Goal: Find specific fact: Find specific fact

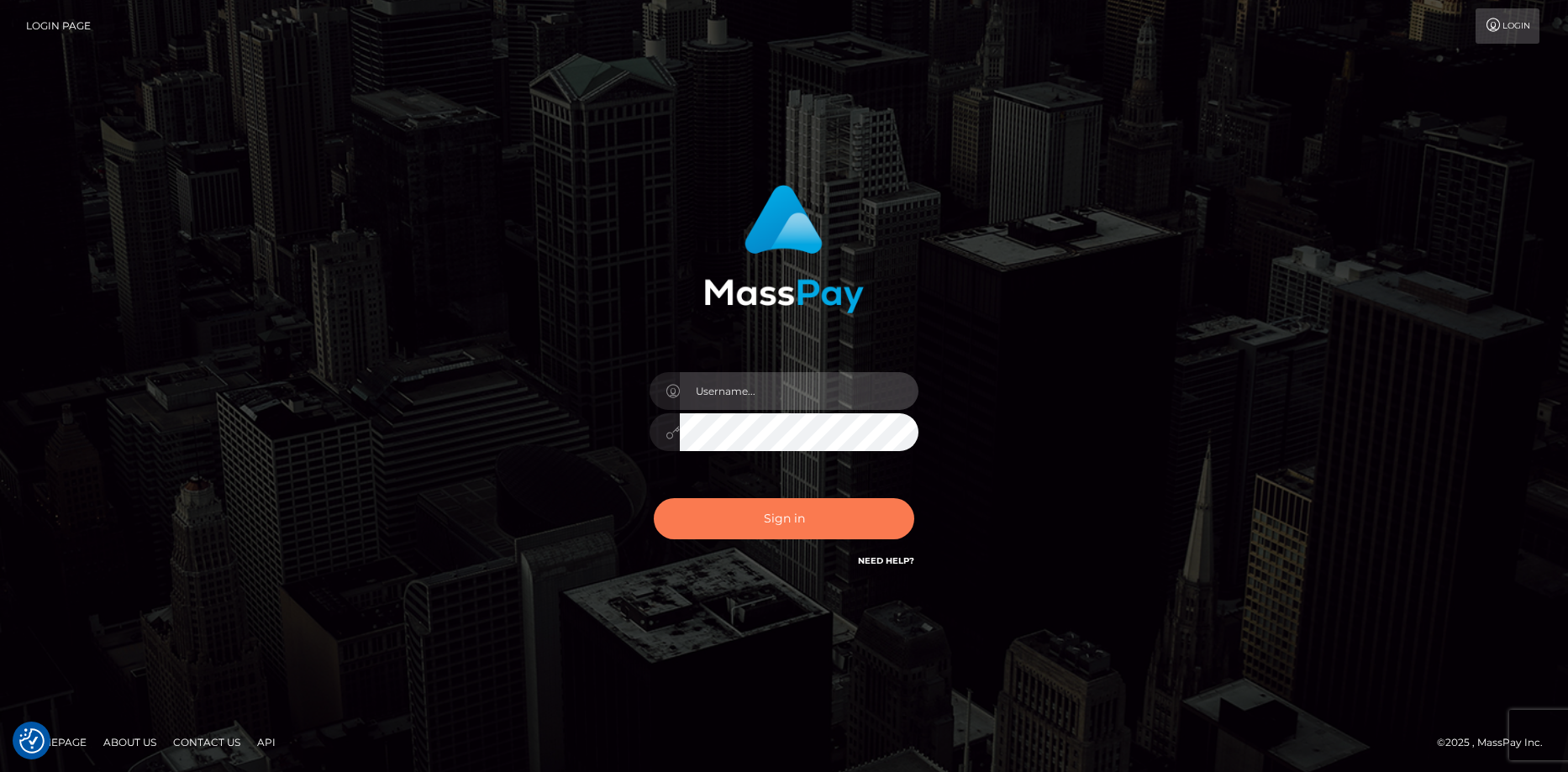
type input "Eduard Gavrilescu"
click at [777, 508] on button "Sign in" at bounding box center [784, 519] width 261 height 41
type input "Eduard Gavrilescu"
click at [765, 505] on button "Sign in" at bounding box center [784, 519] width 261 height 41
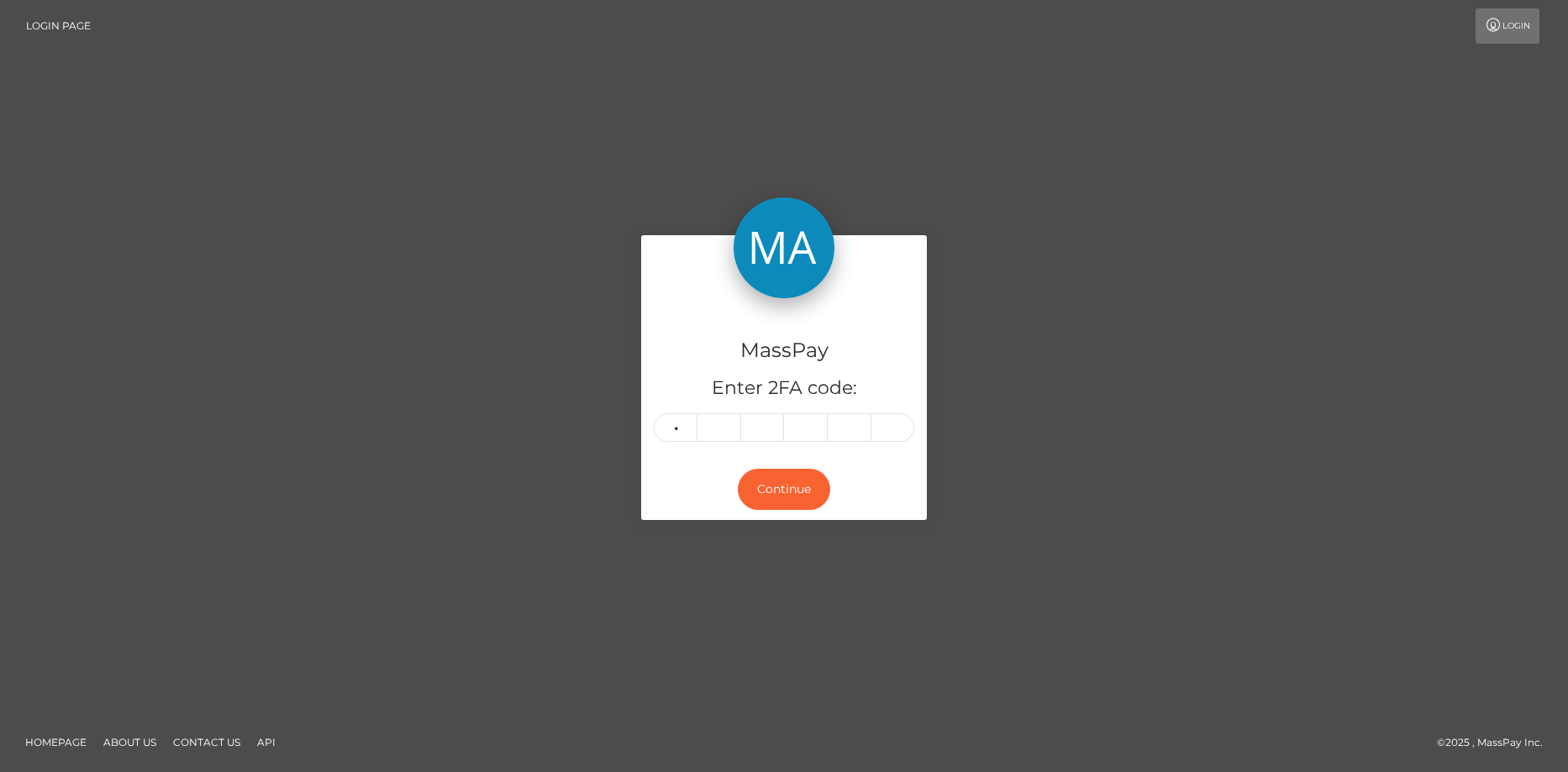
type input "7"
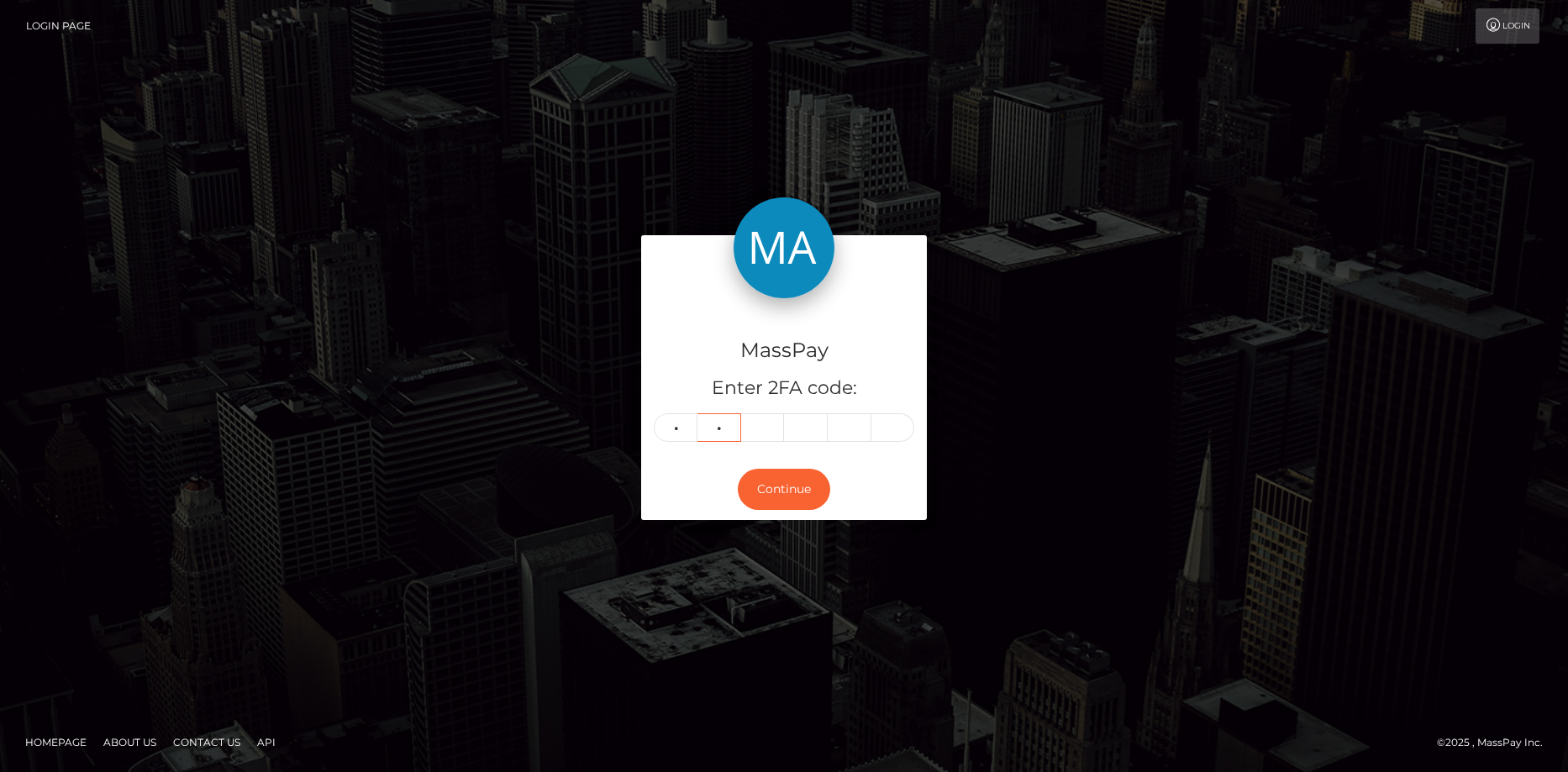
type input "7"
type input "6"
type input "0"
type input "5"
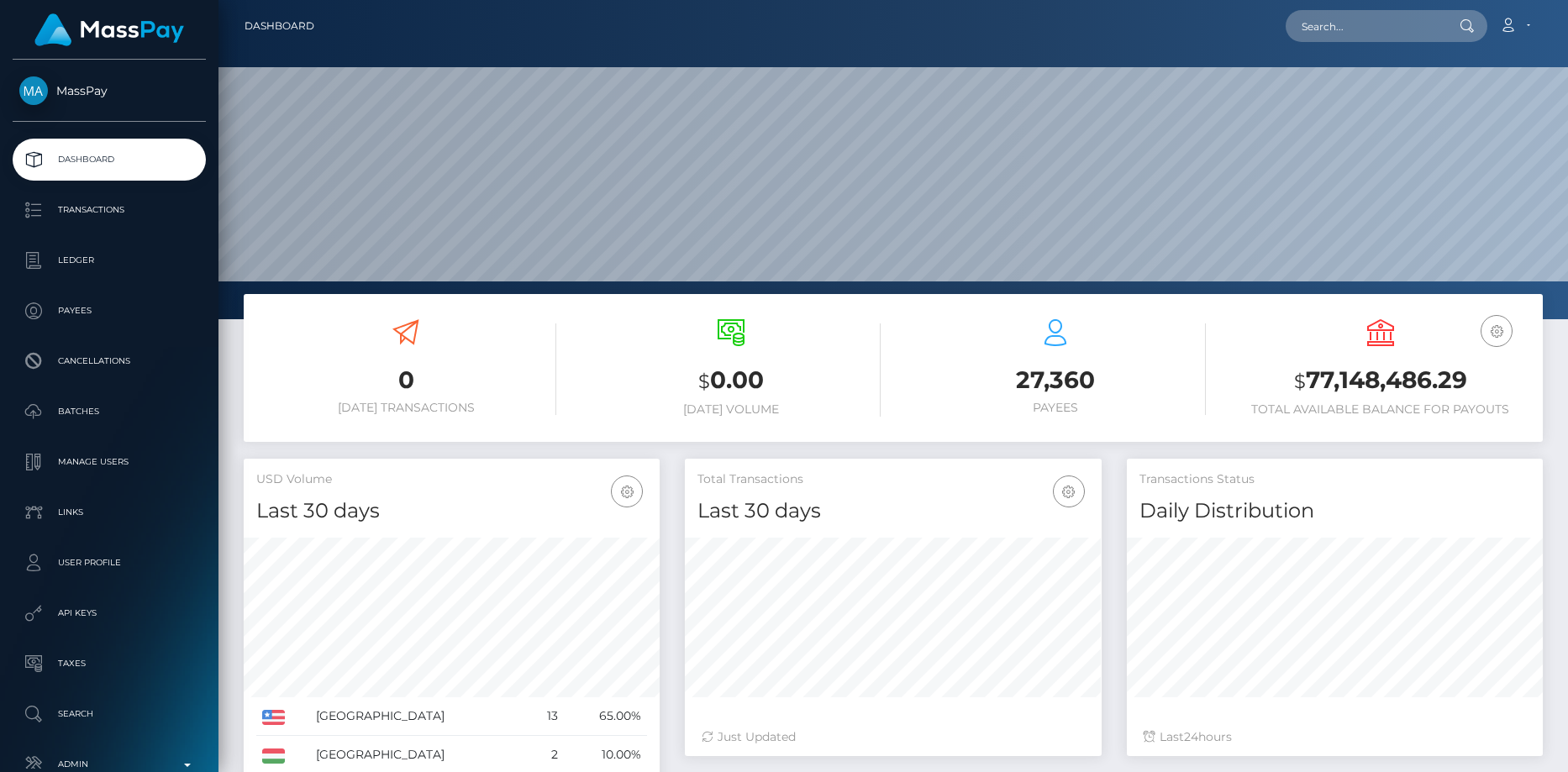
scroll to position [298, 417]
click at [1304, 12] on input "text" at bounding box center [1365, 26] width 158 height 32
paste input "Ticket #124702"
type input "Ticket #124702"
paste input "[EMAIL_ADDRESS][DOMAIN_NAME]"
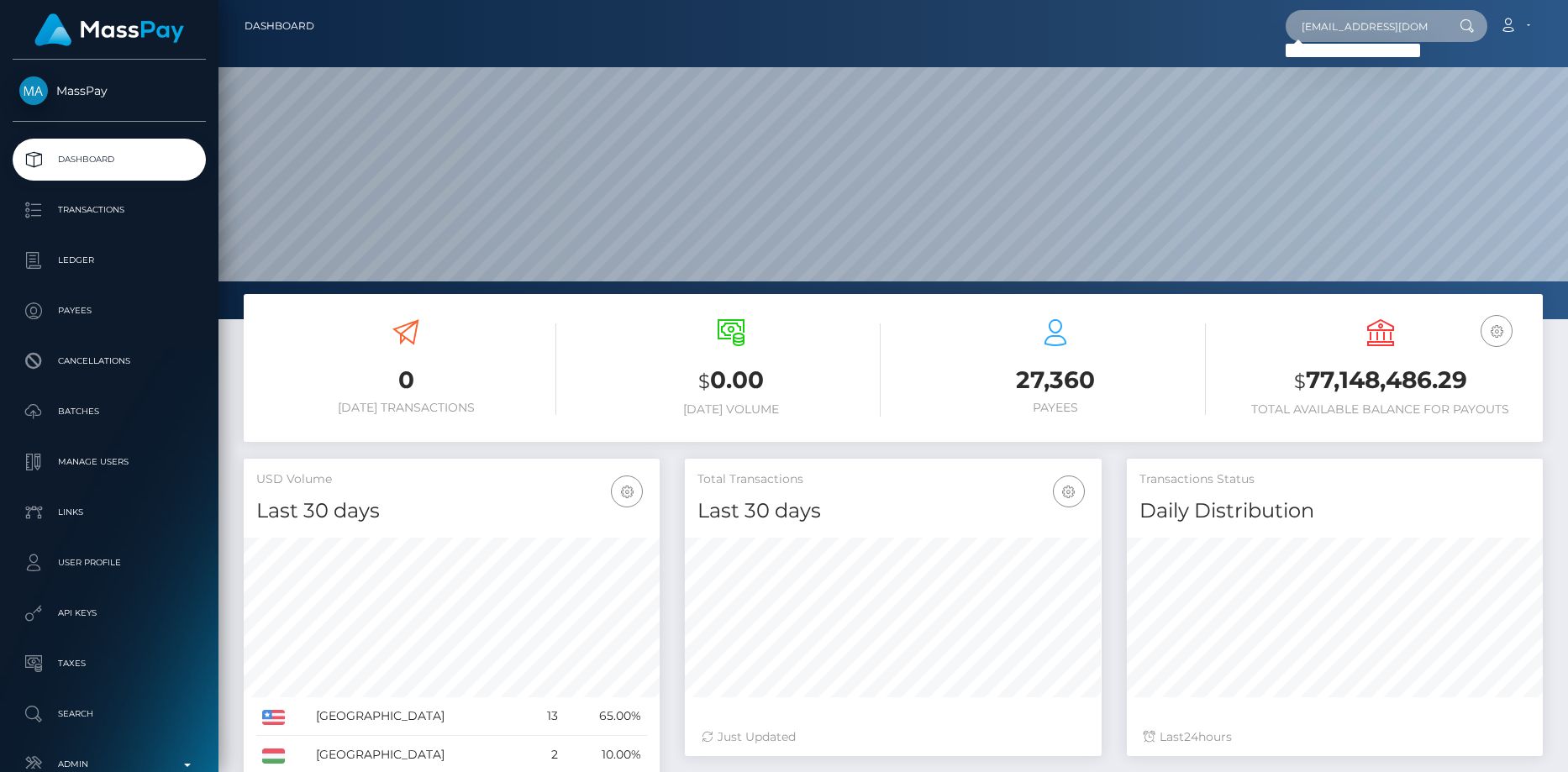
scroll to position [0, 72]
type input "[EMAIL_ADDRESS][DOMAIN_NAME]"
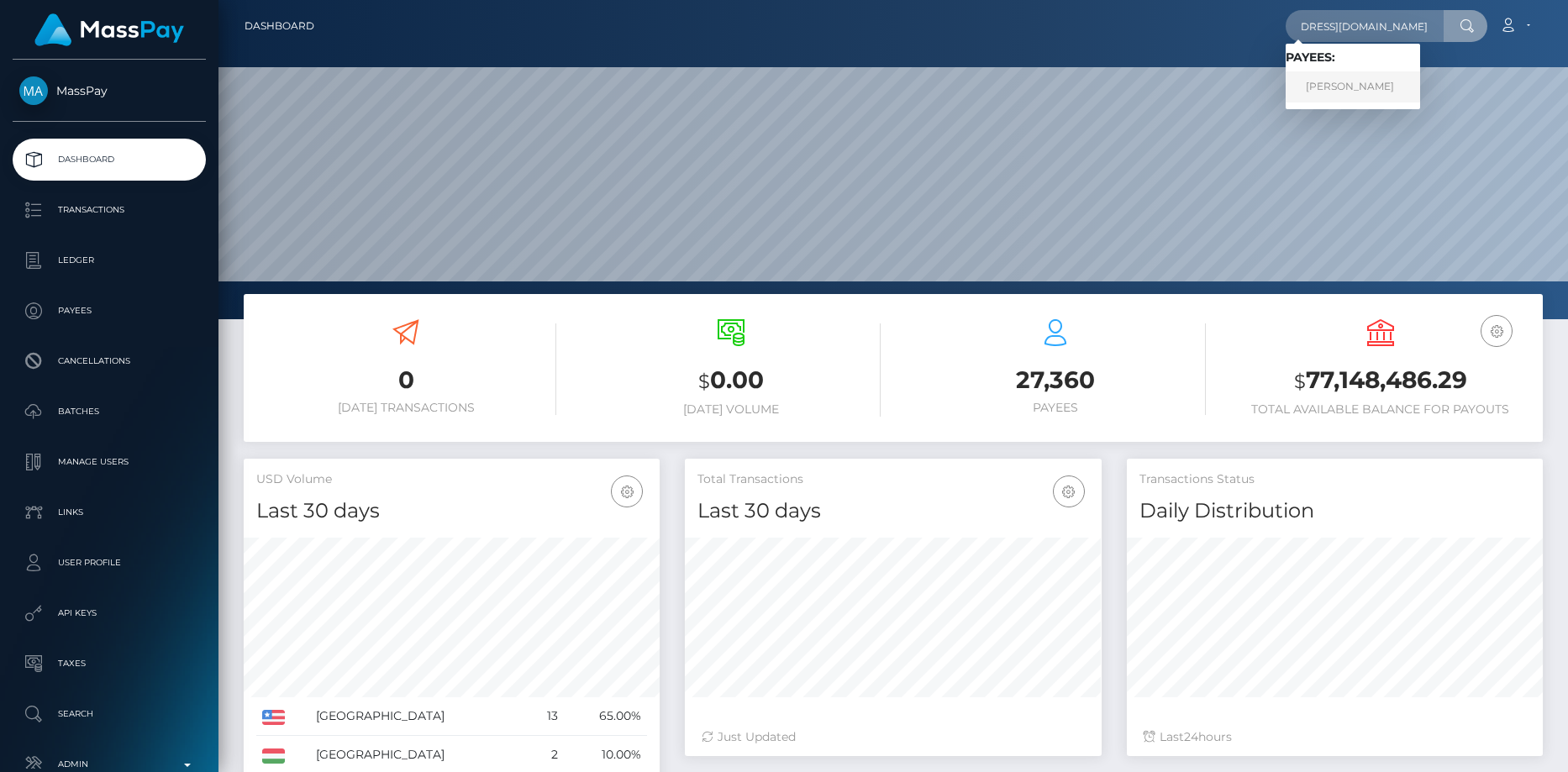
click at [1332, 81] on link "MIKAYEL SARGSYAN" at bounding box center [1353, 87] width 135 height 31
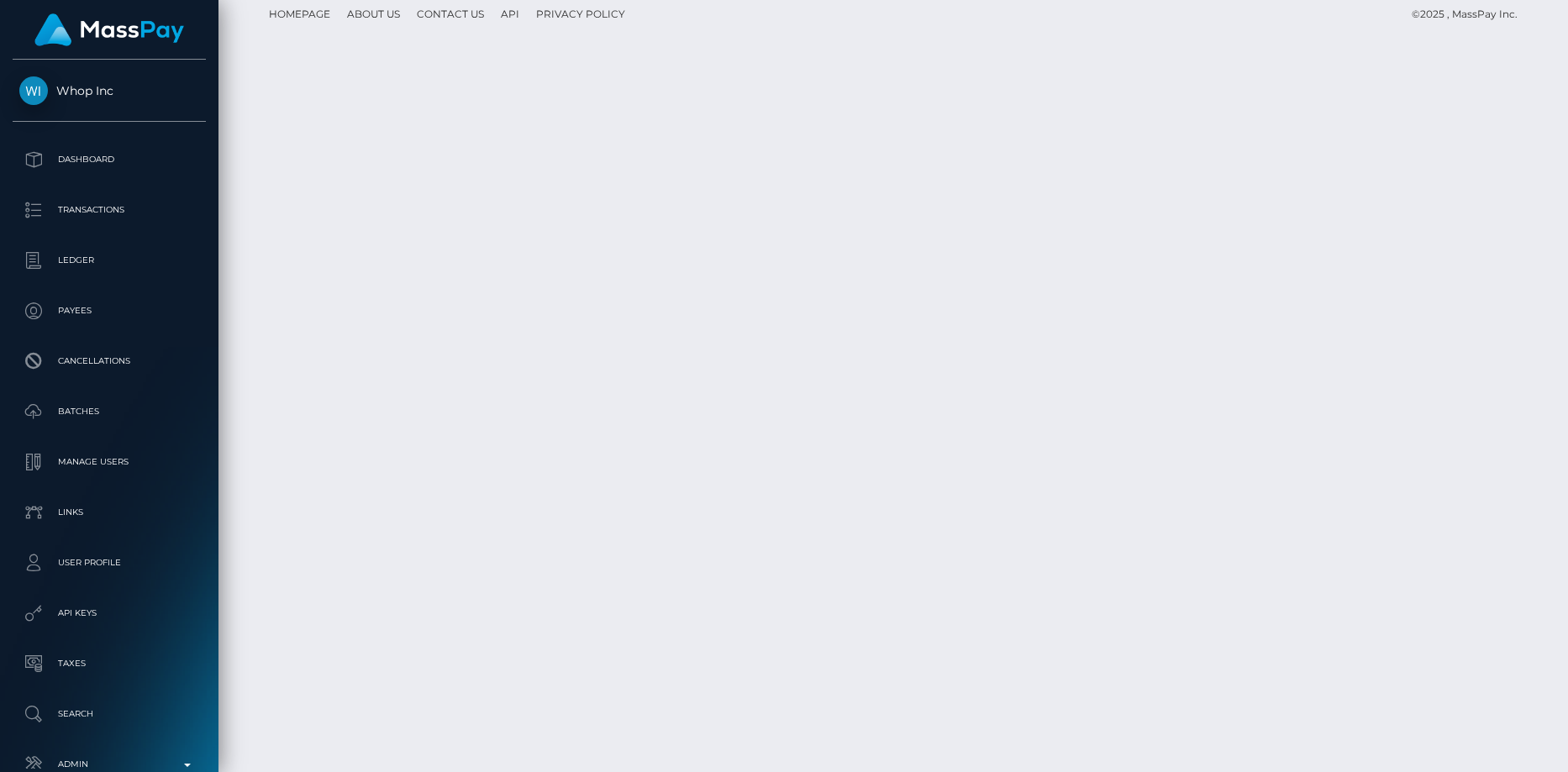
scroll to position [2694, 0]
copy td "PY62228362"
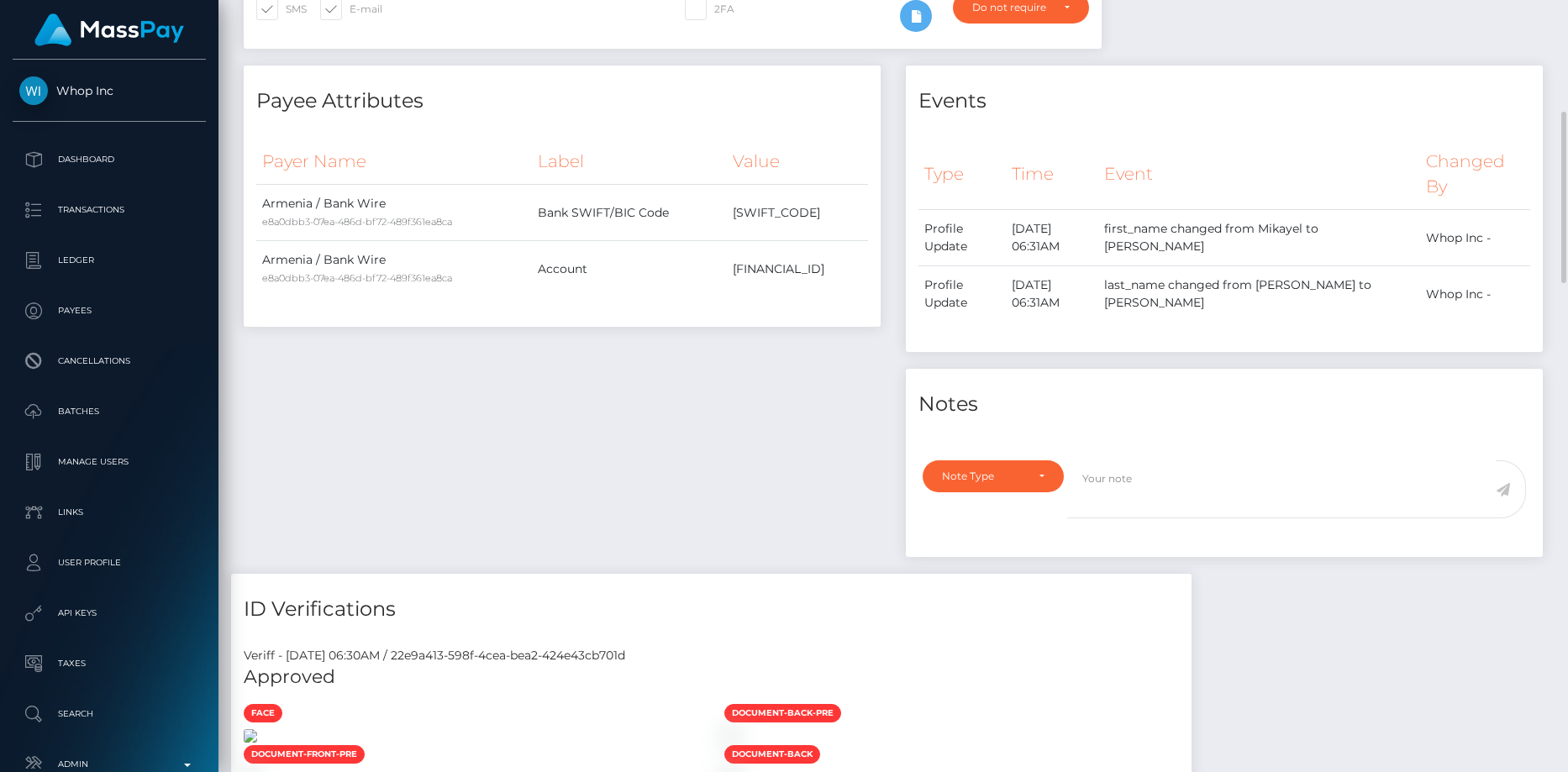
scroll to position [0, 0]
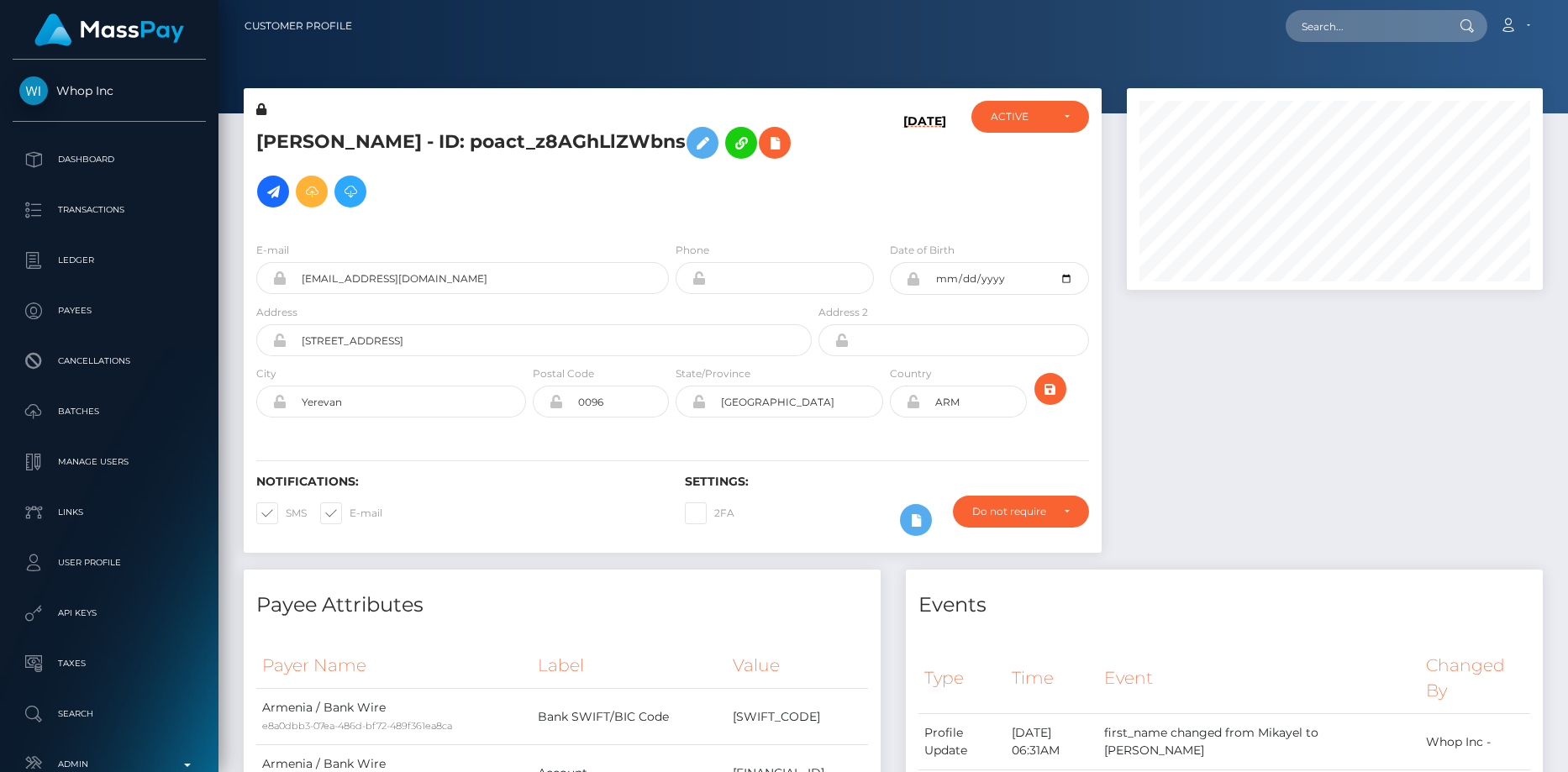
scroll to position [201, 417]
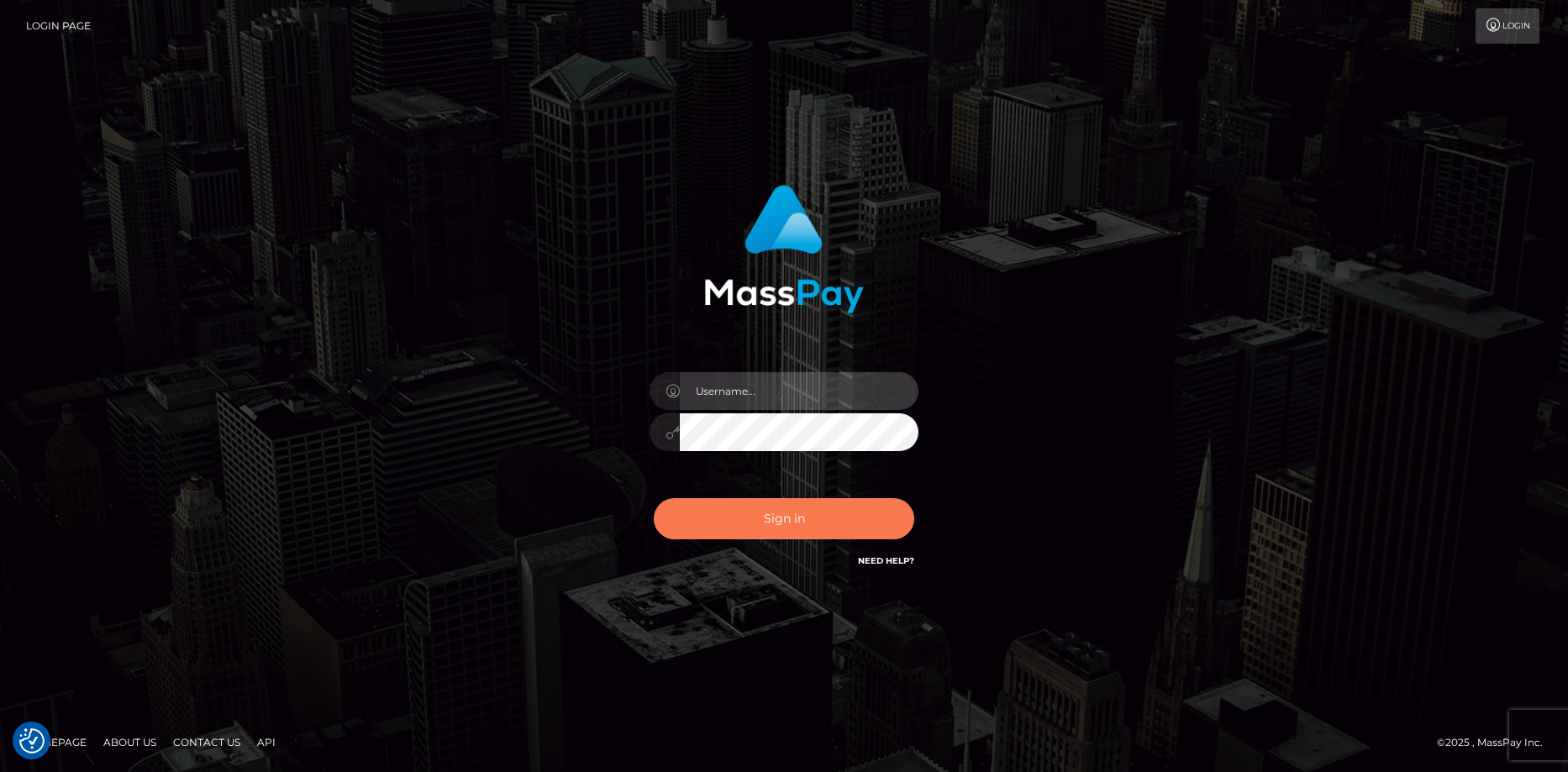
type input "[PERSON_NAME]"
click at [775, 531] on button "Sign in" at bounding box center [784, 519] width 261 height 41
type input "[PERSON_NAME]"
click at [775, 509] on button "Sign in" at bounding box center [784, 519] width 261 height 41
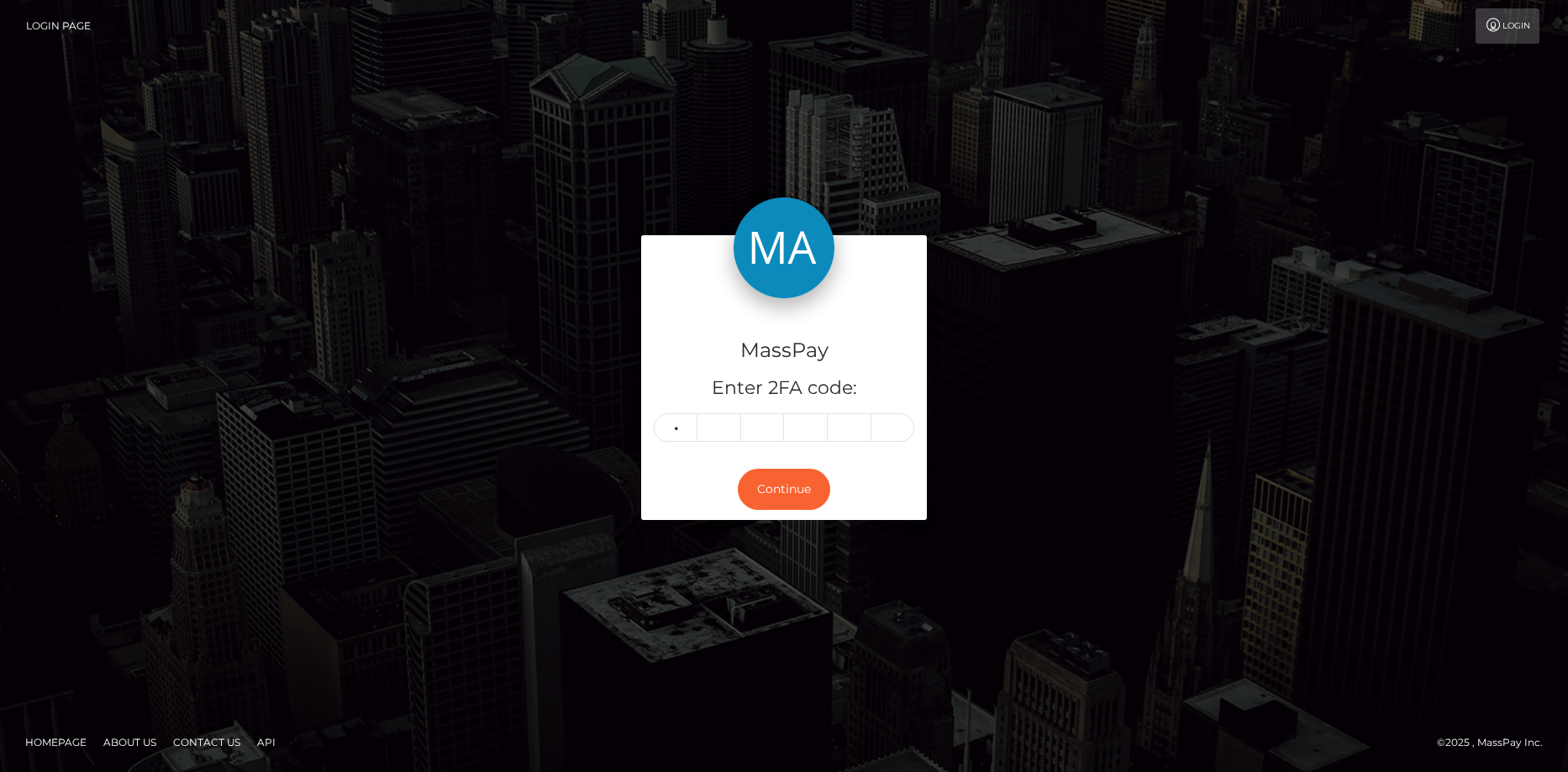
type input "8"
type input "5"
type input "9"
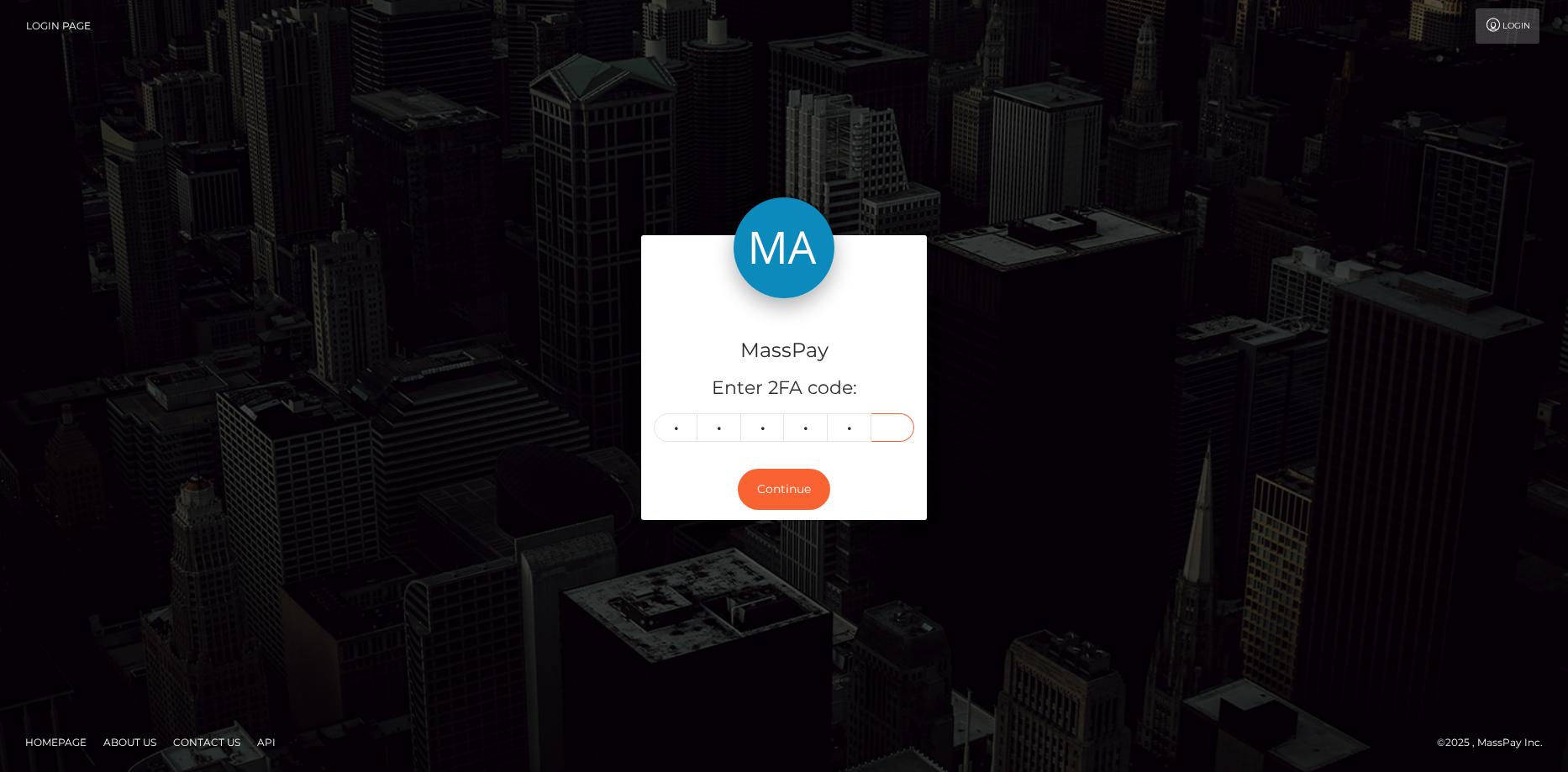
type input "7"
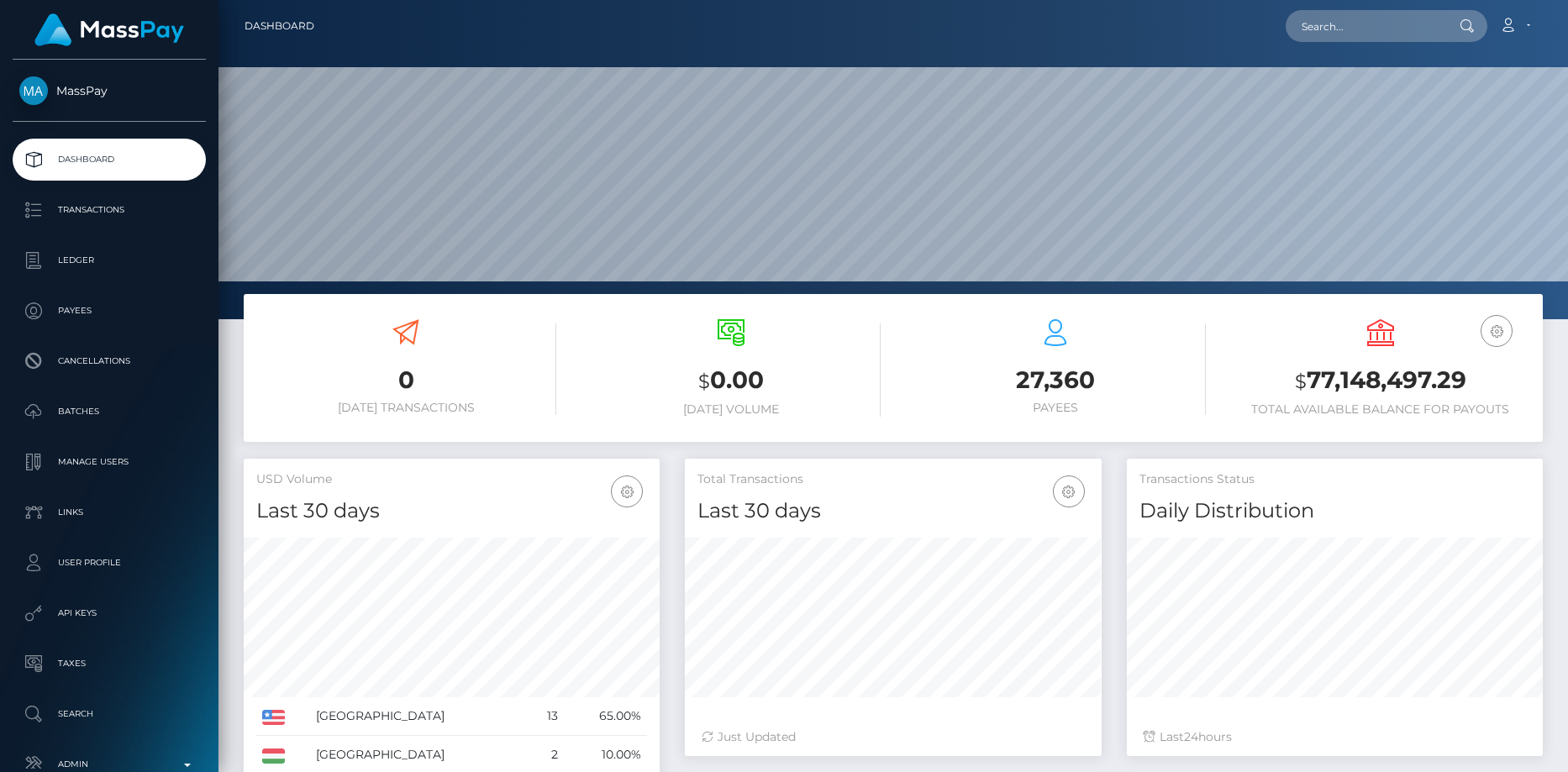
scroll to position [319, 1350]
click at [1354, 24] on input "text" at bounding box center [1365, 26] width 158 height 32
paste input "813872017529917440_2"
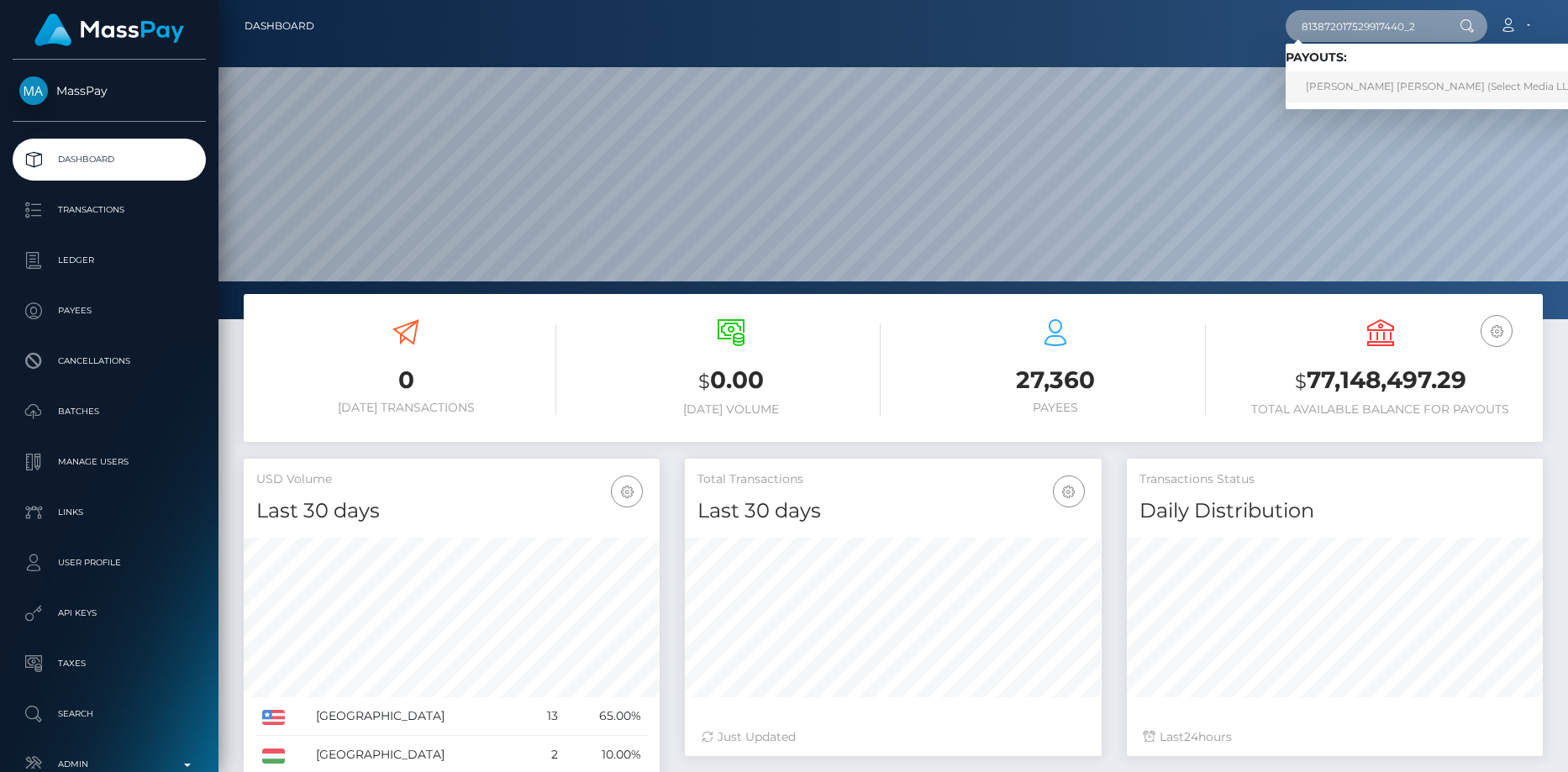
type input "813872017529917440_2"
click at [1349, 80] on link "Gino Gabriel Bruna Santiago (Select Media LLC - )" at bounding box center [1447, 87] width 323 height 31
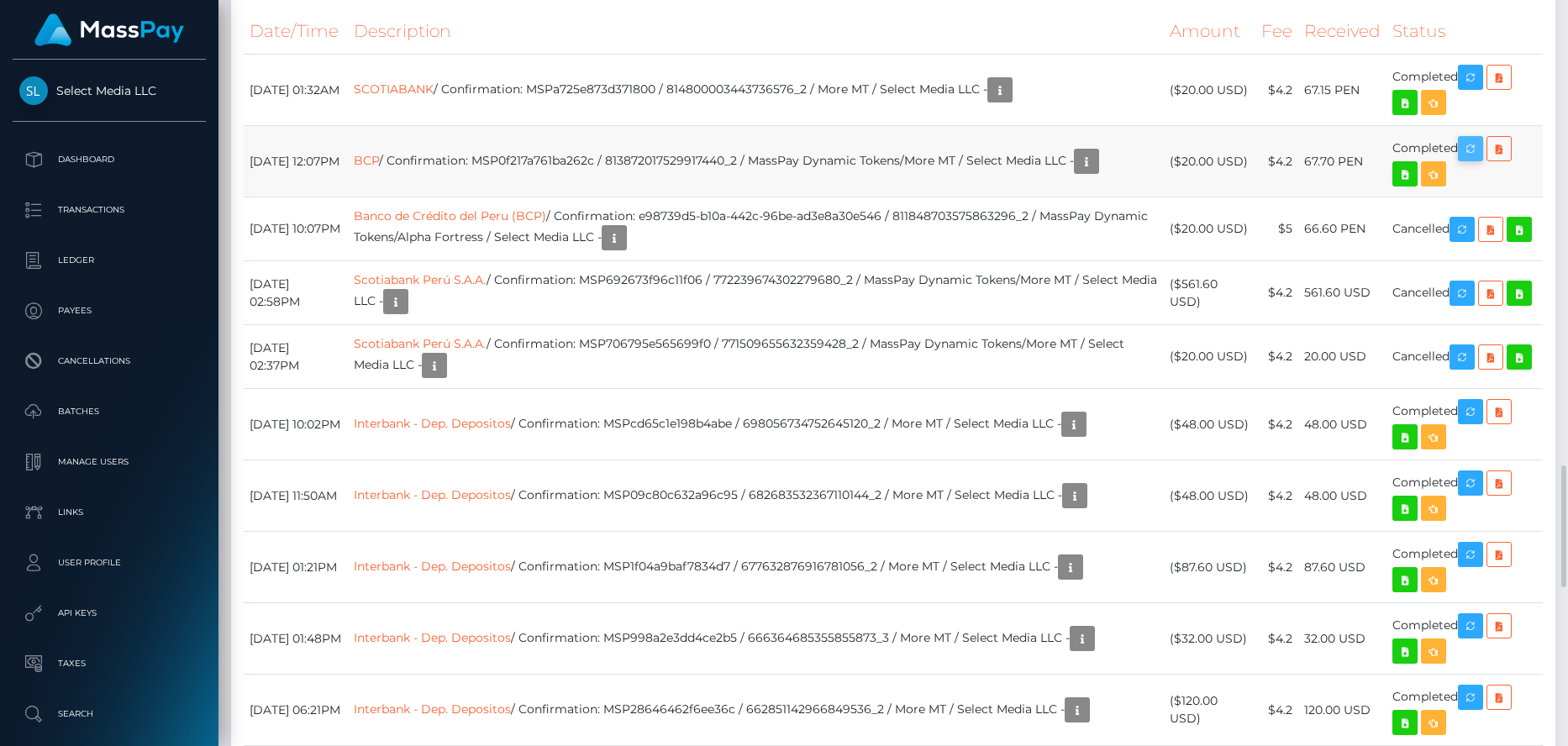
scroll to position [201, 417]
click at [1469, 138] on icon "button" at bounding box center [1470, 149] width 20 height 21
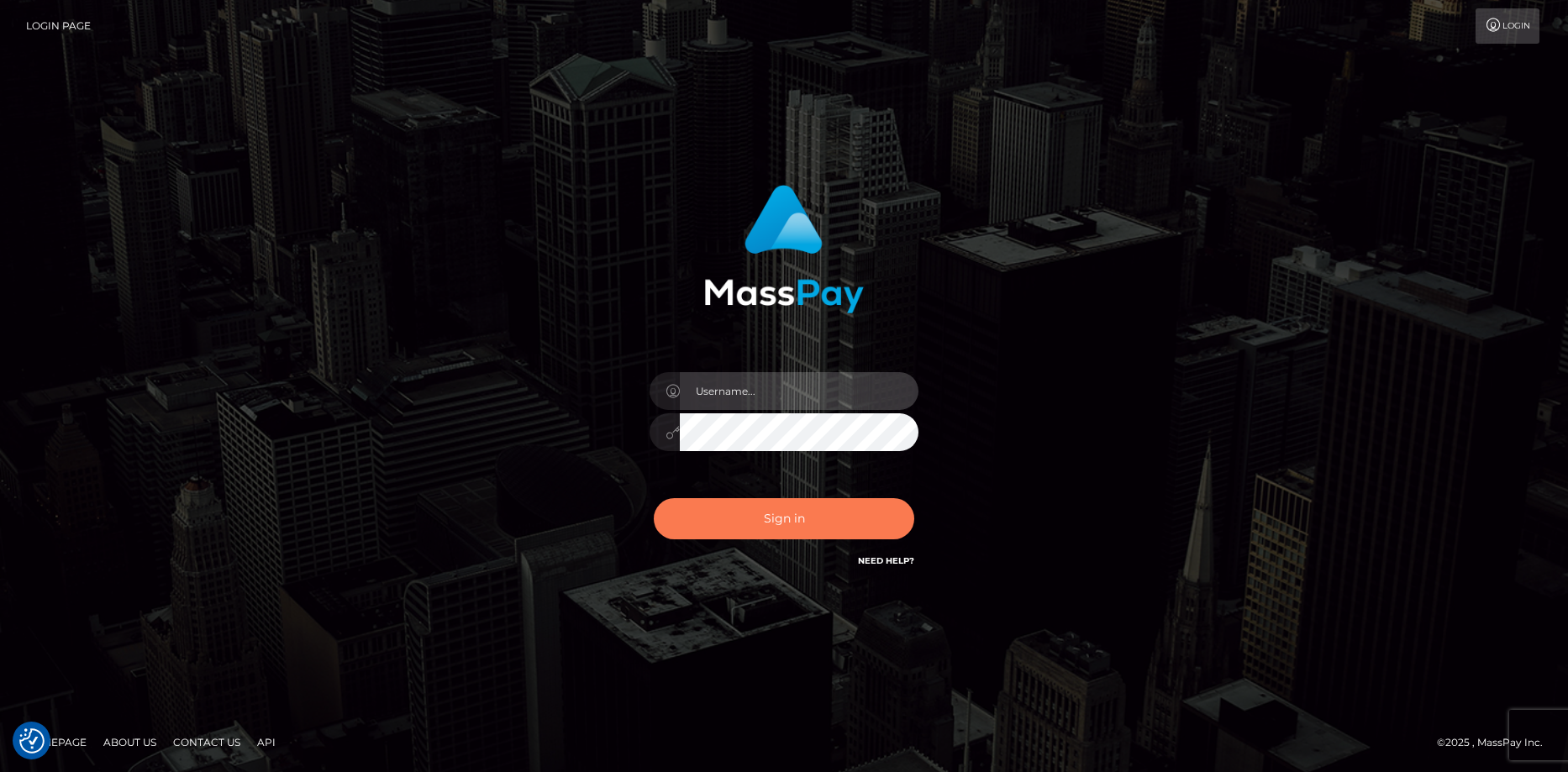
type input "[PERSON_NAME]"
click at [739, 530] on button "Sign in" at bounding box center [784, 519] width 261 height 41
type input "[PERSON_NAME]"
click at [743, 516] on button "Sign in" at bounding box center [784, 519] width 261 height 41
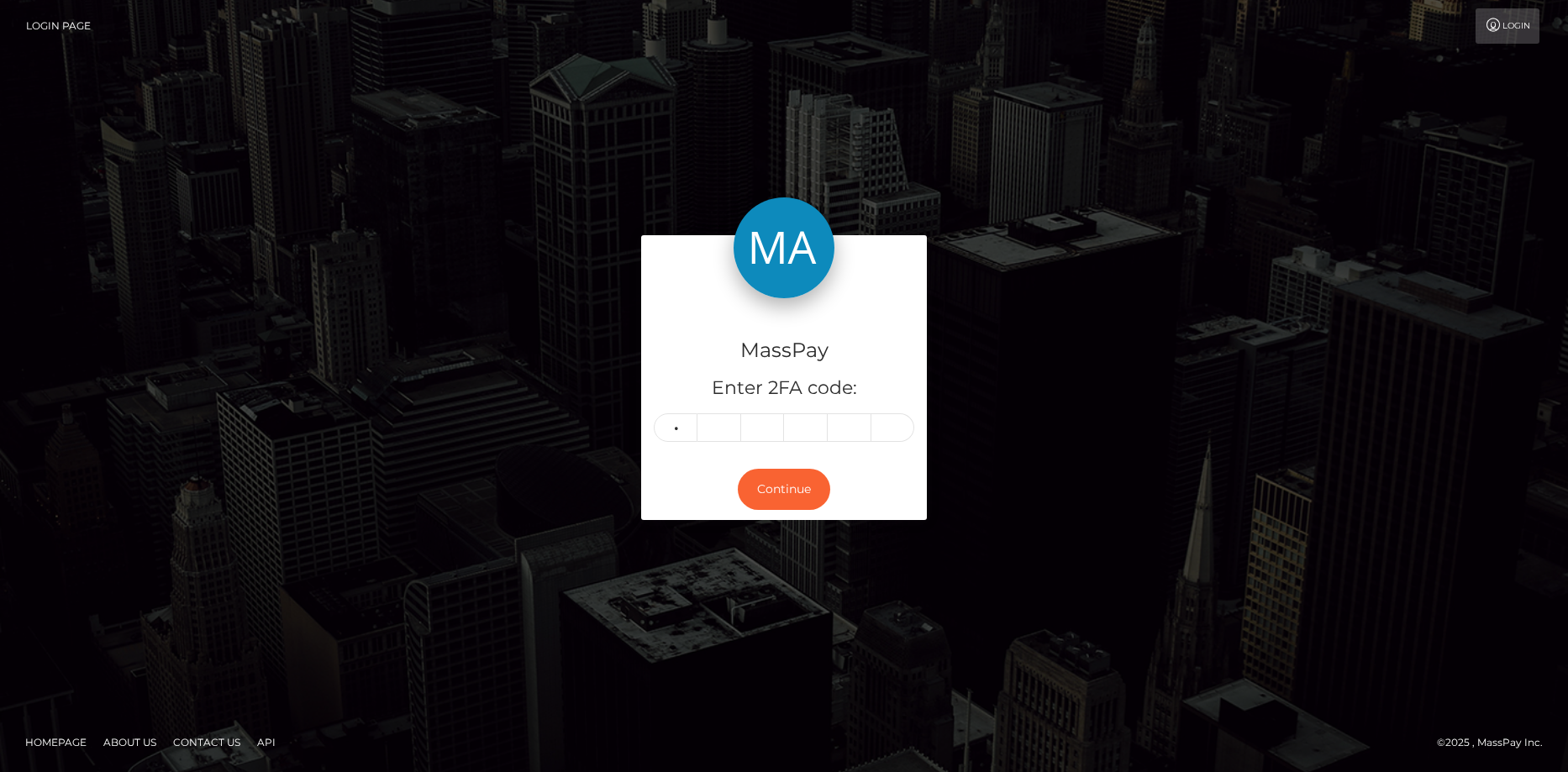
type input "5"
type input "1"
type input "0"
type input "5"
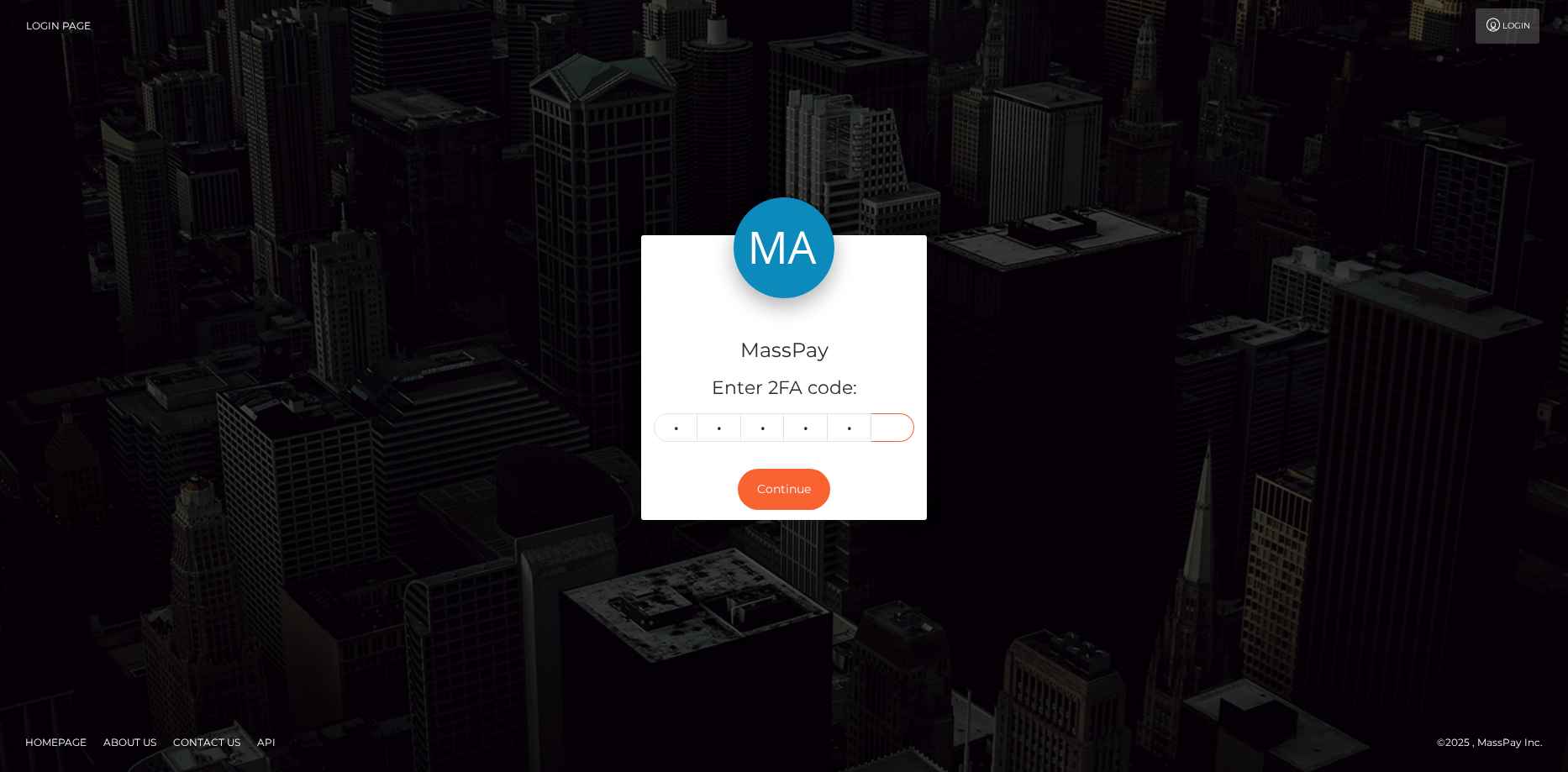
type input "5"
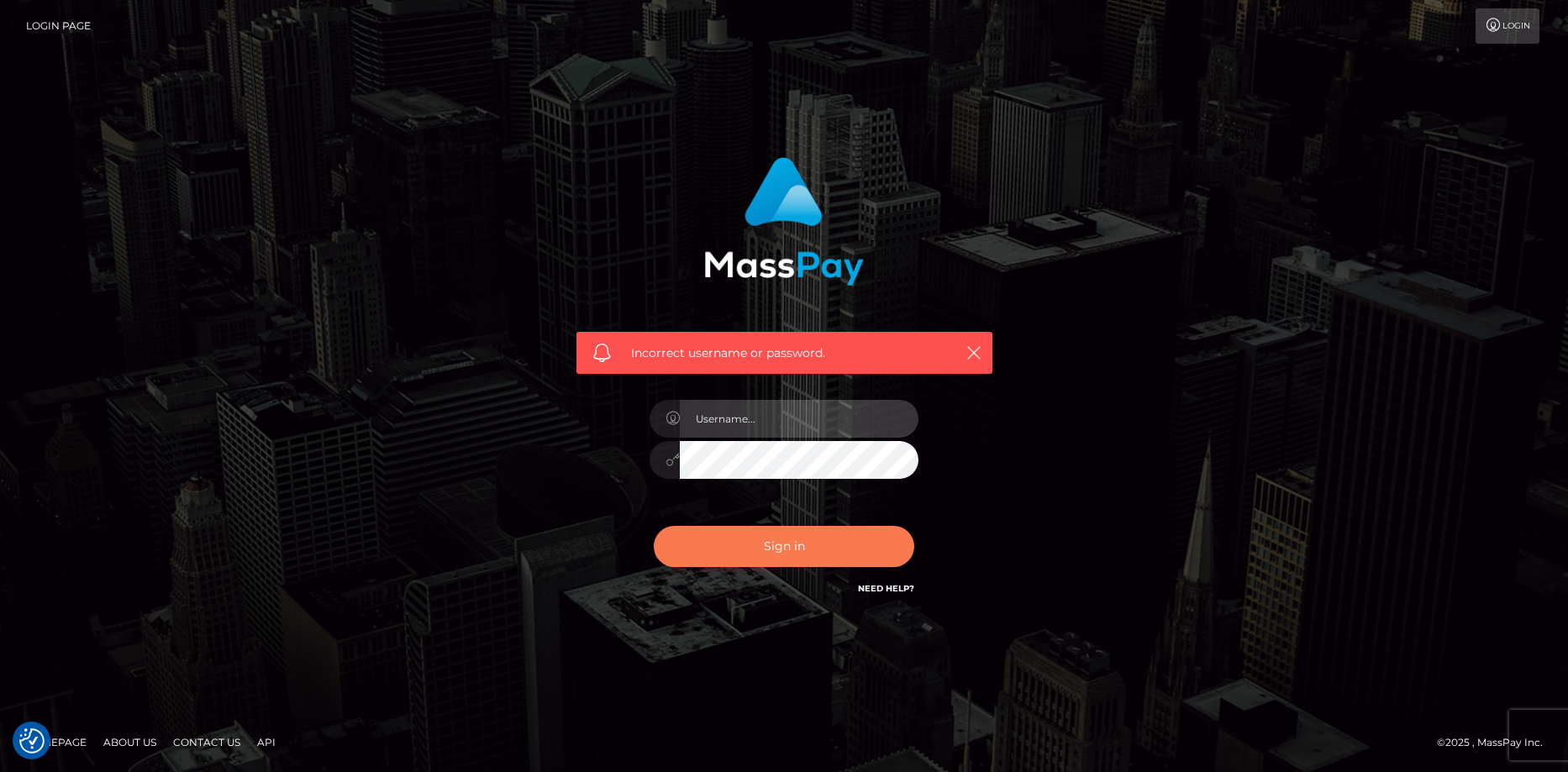
type input "[PERSON_NAME]"
click at [737, 545] on button "Sign in" at bounding box center [784, 546] width 261 height 41
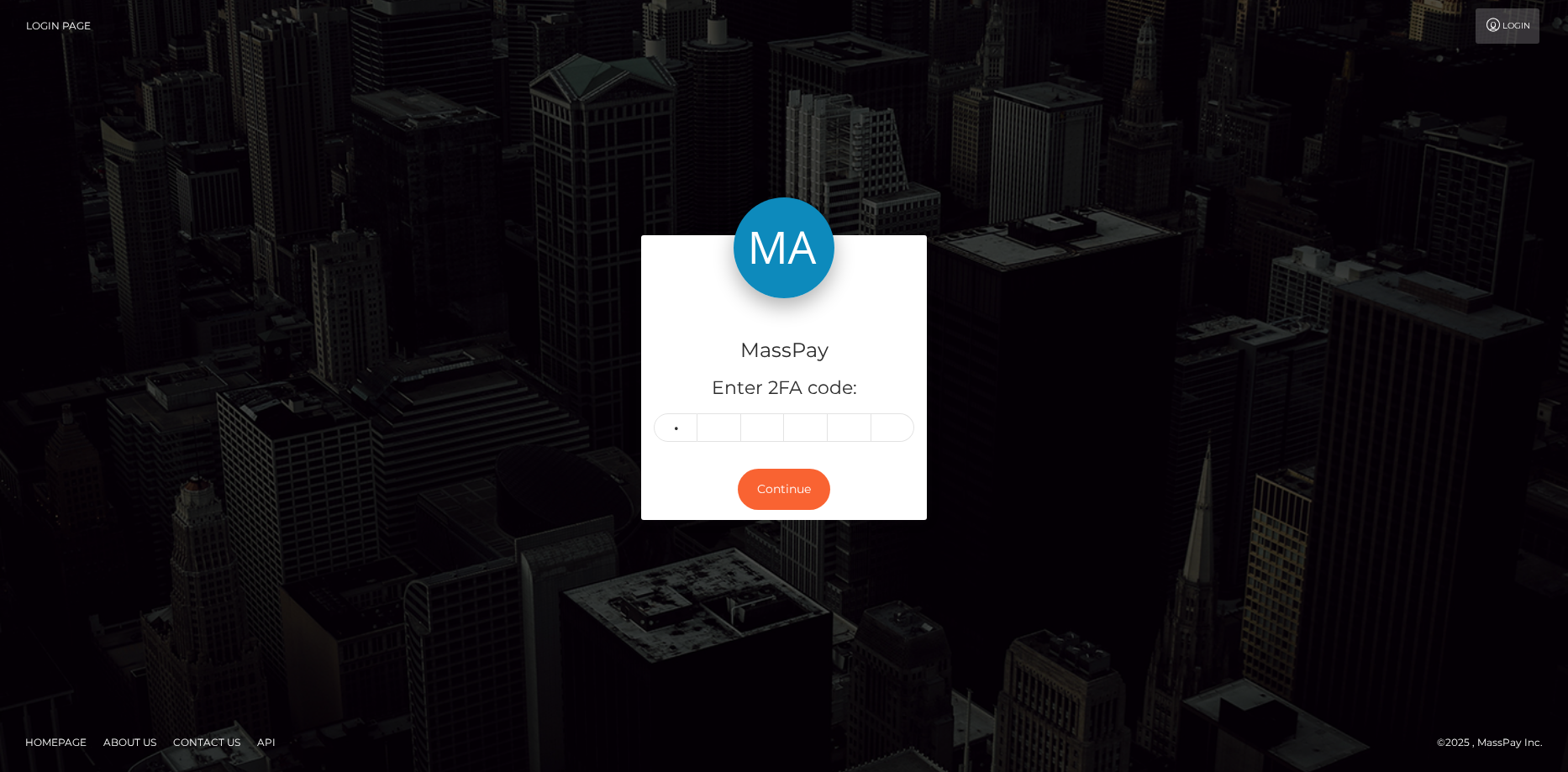
type input "0"
type input "1"
type input "5"
type input "6"
type input "9"
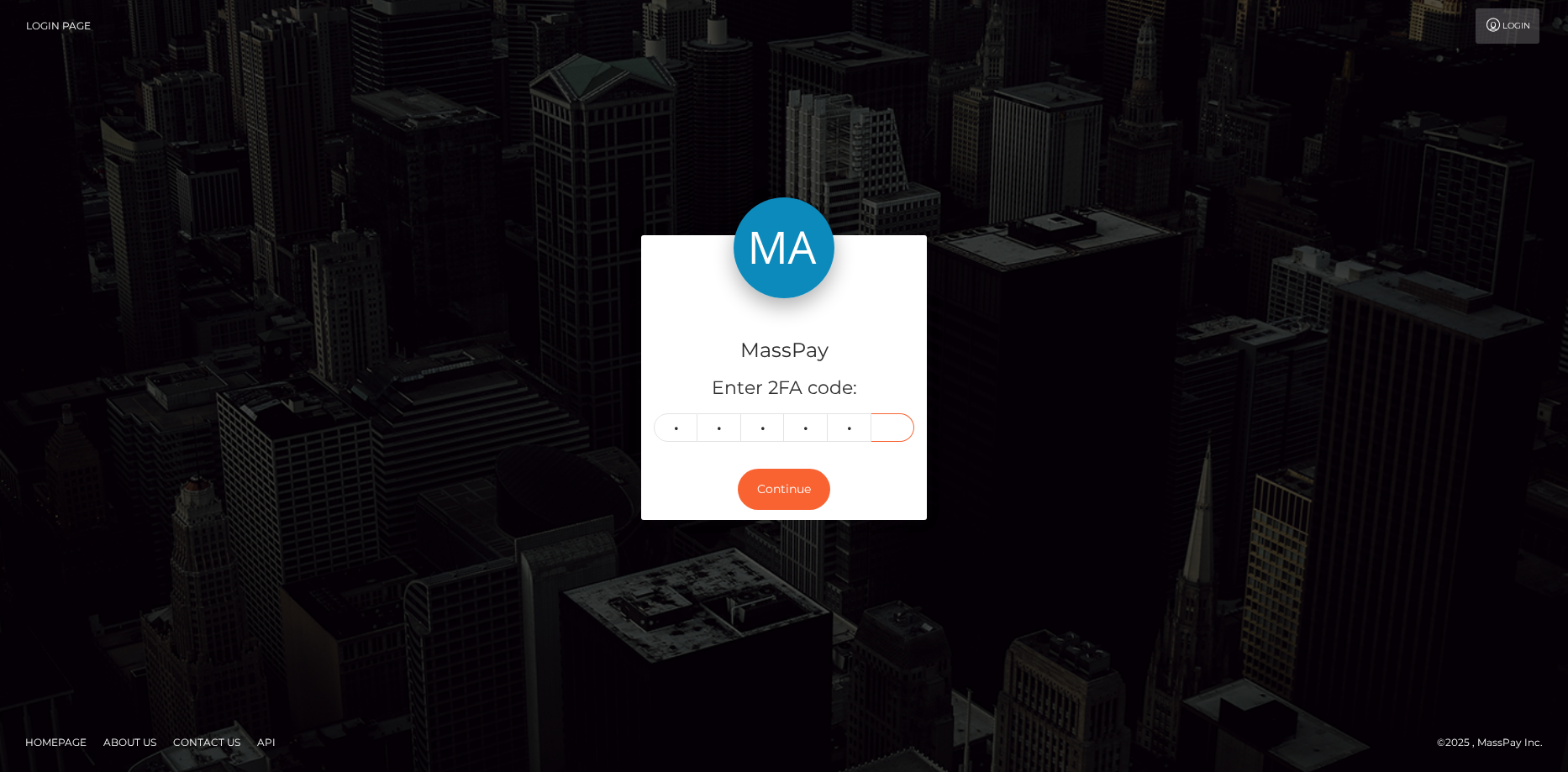
type input "1"
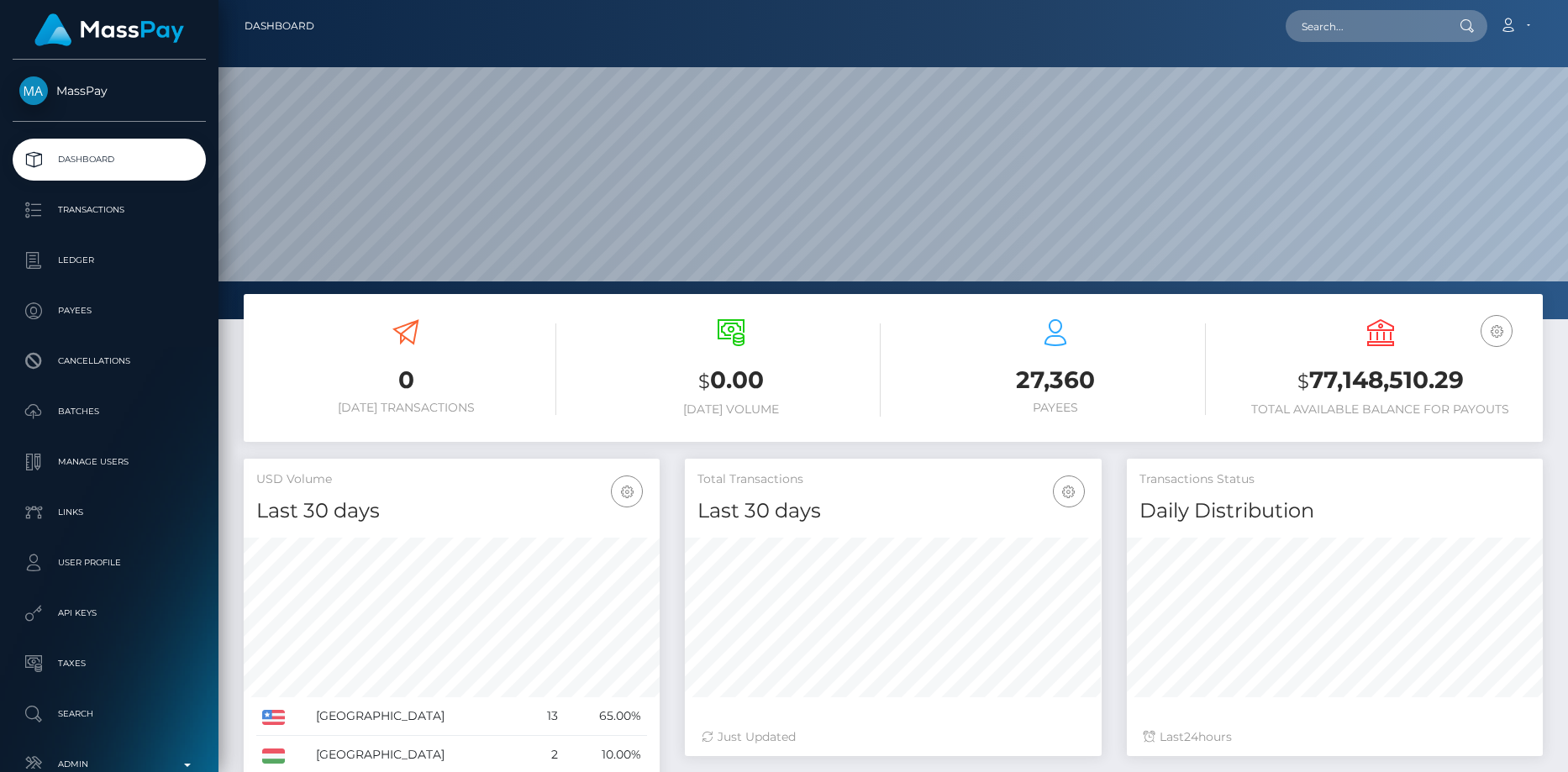
scroll to position [298, 417]
click at [1376, 19] on input "text" at bounding box center [1365, 26] width 158 height 32
paste input "afc4ac99-7bc7-11f0-8023-0266f44cc279"
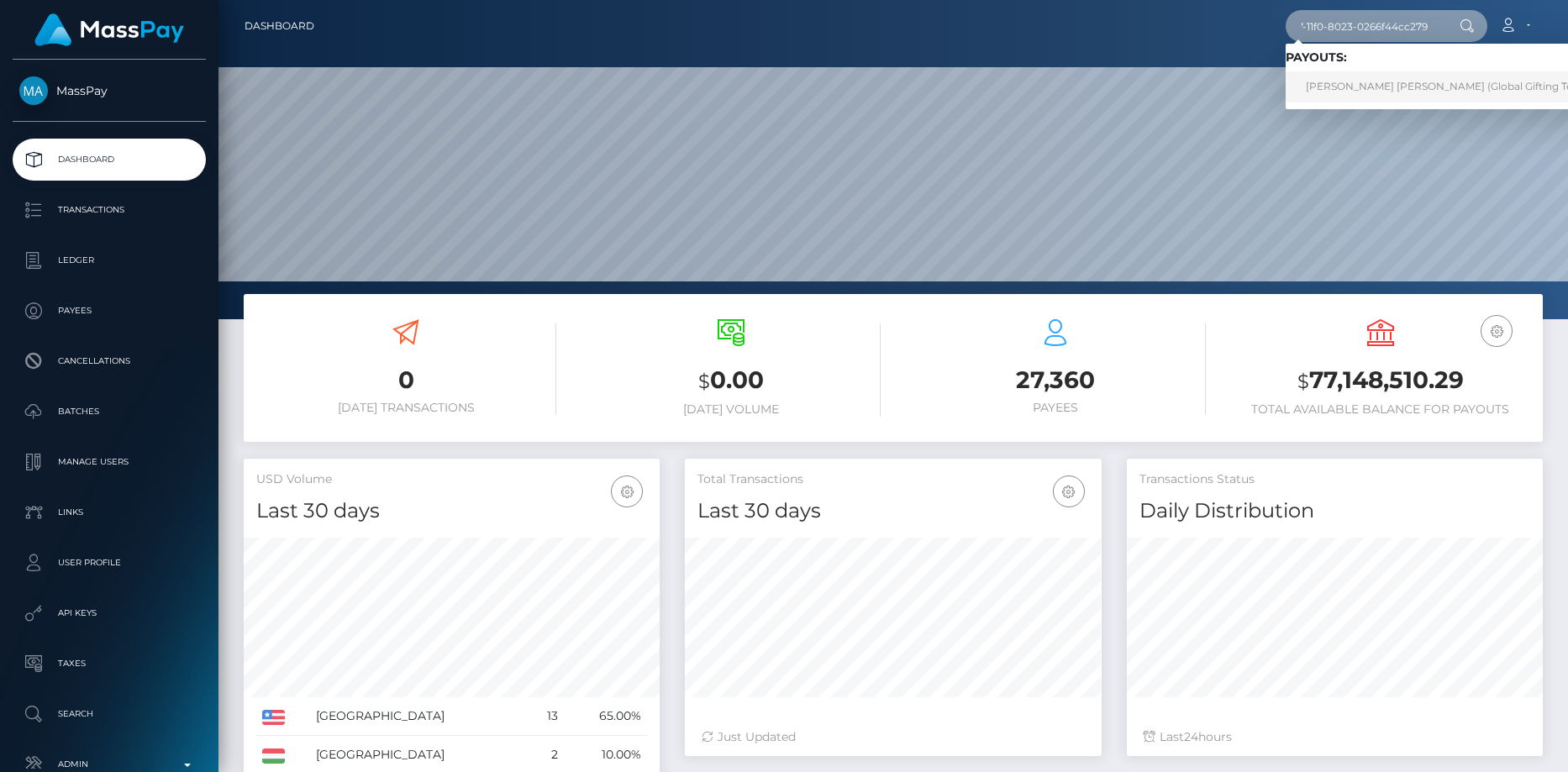
type input "afc4ac99-7bc7-11f0-8023-0266f44cc279"
click at [1366, 88] on link "VALERI DIMITROV STOYANOV (Global Gifting Technologies Inc - Throne)" at bounding box center [1501, 87] width 429 height 31
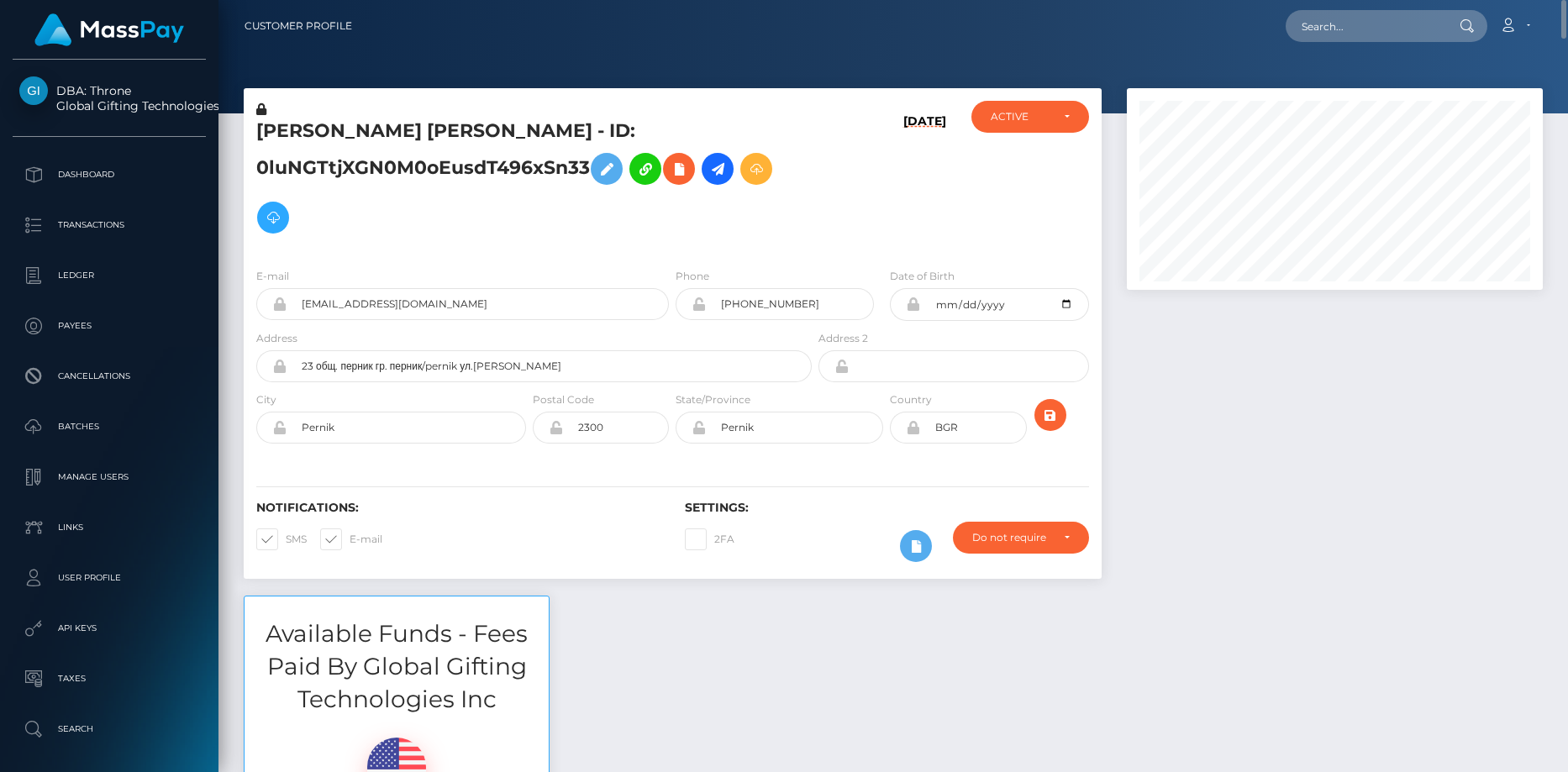
click at [380, 146] on h5 "VALERI DIMITROV STOYANOV - ID: 0luNGTtjXGN0M0oEusdT496xSn33" at bounding box center [529, 180] width 546 height 123
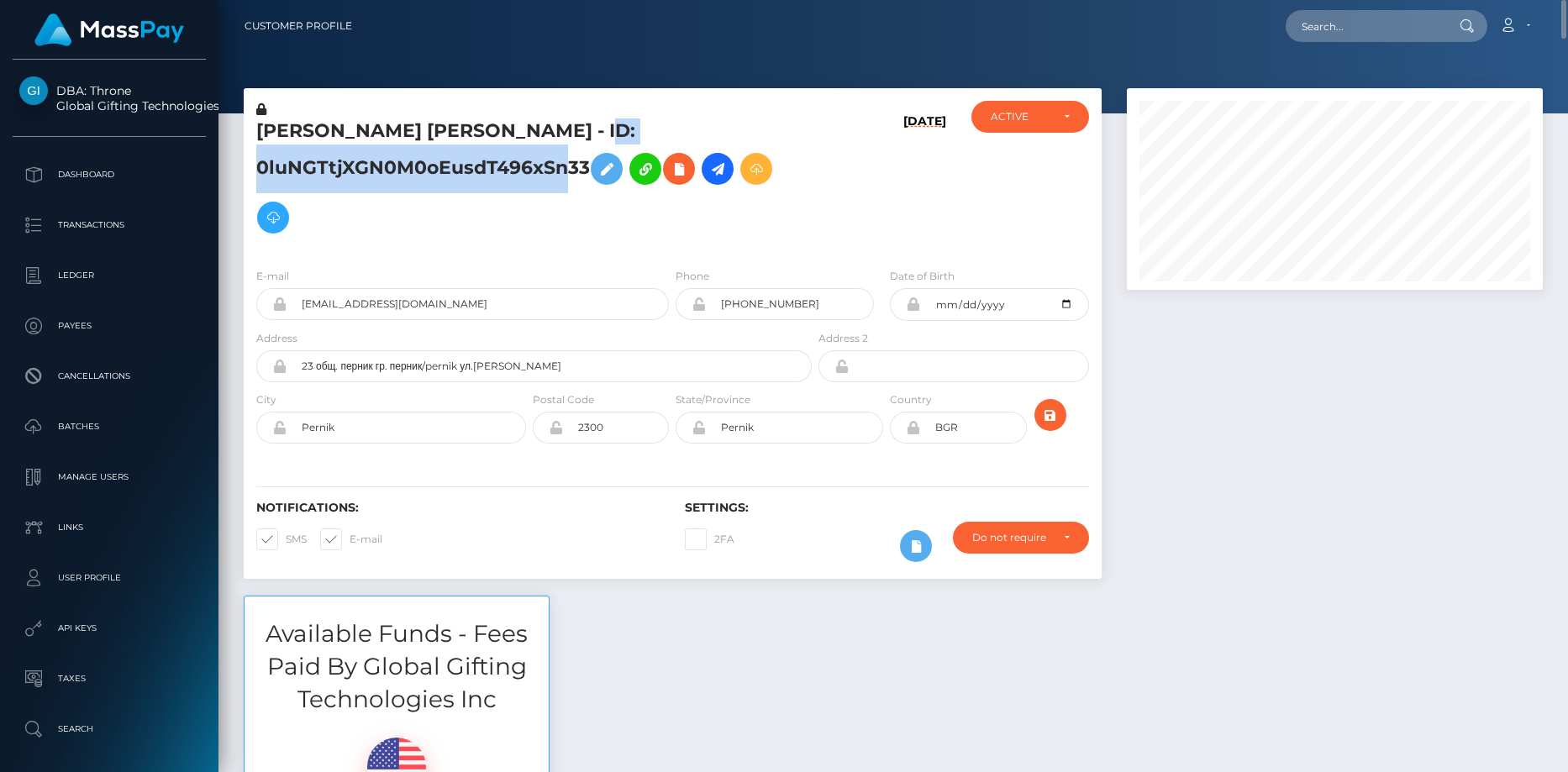
click at [380, 146] on h5 "VALERI DIMITROV STOYANOV - ID: 0luNGTtjXGN0M0oEusdT496xSn33" at bounding box center [529, 180] width 546 height 123
copy h5 "VALERI DIMITROV STOYANOV - ID: 0luNGTtjXGN0M0oEusdT496xSn33"
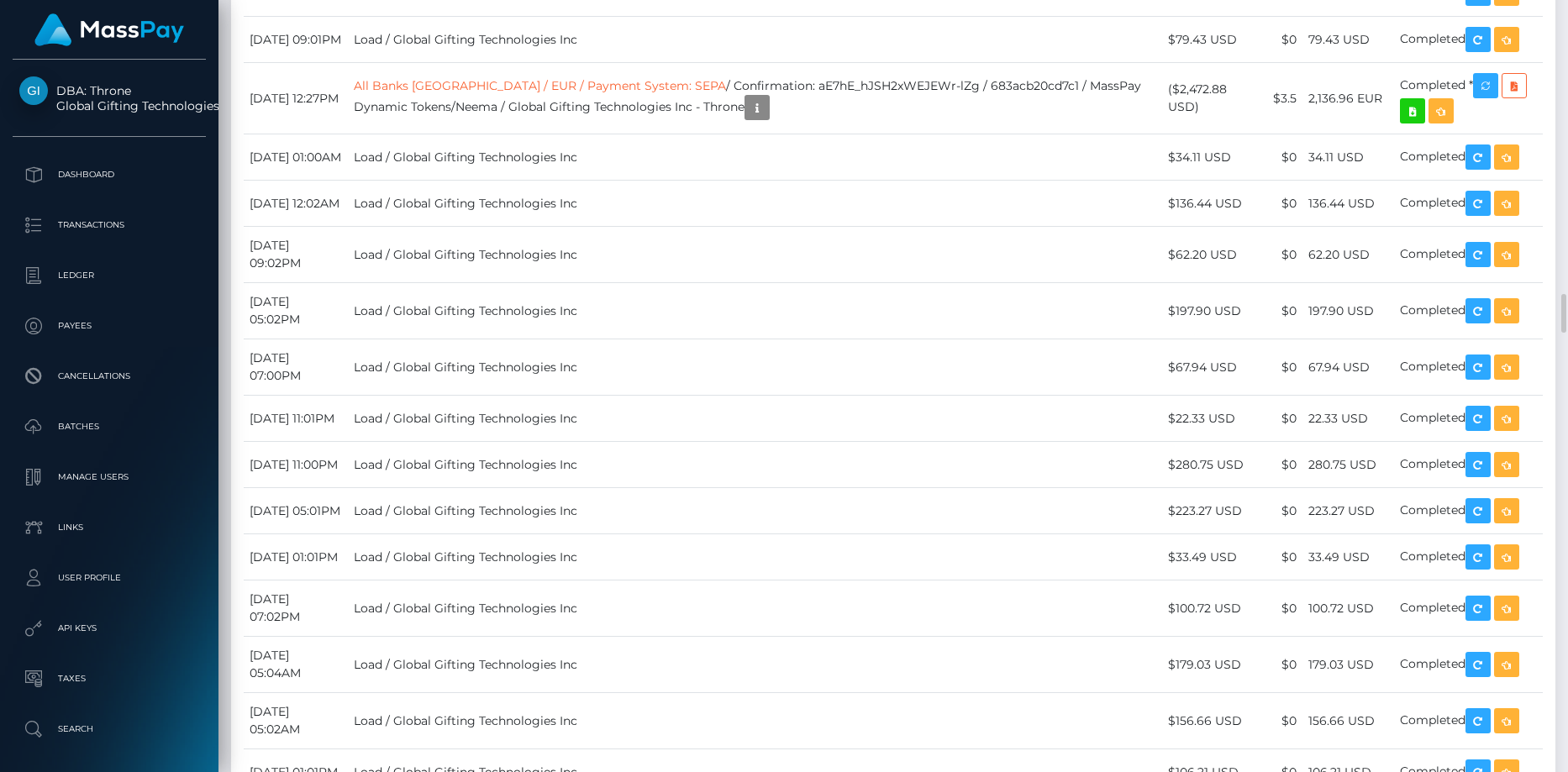
scroll to position [7139, 0]
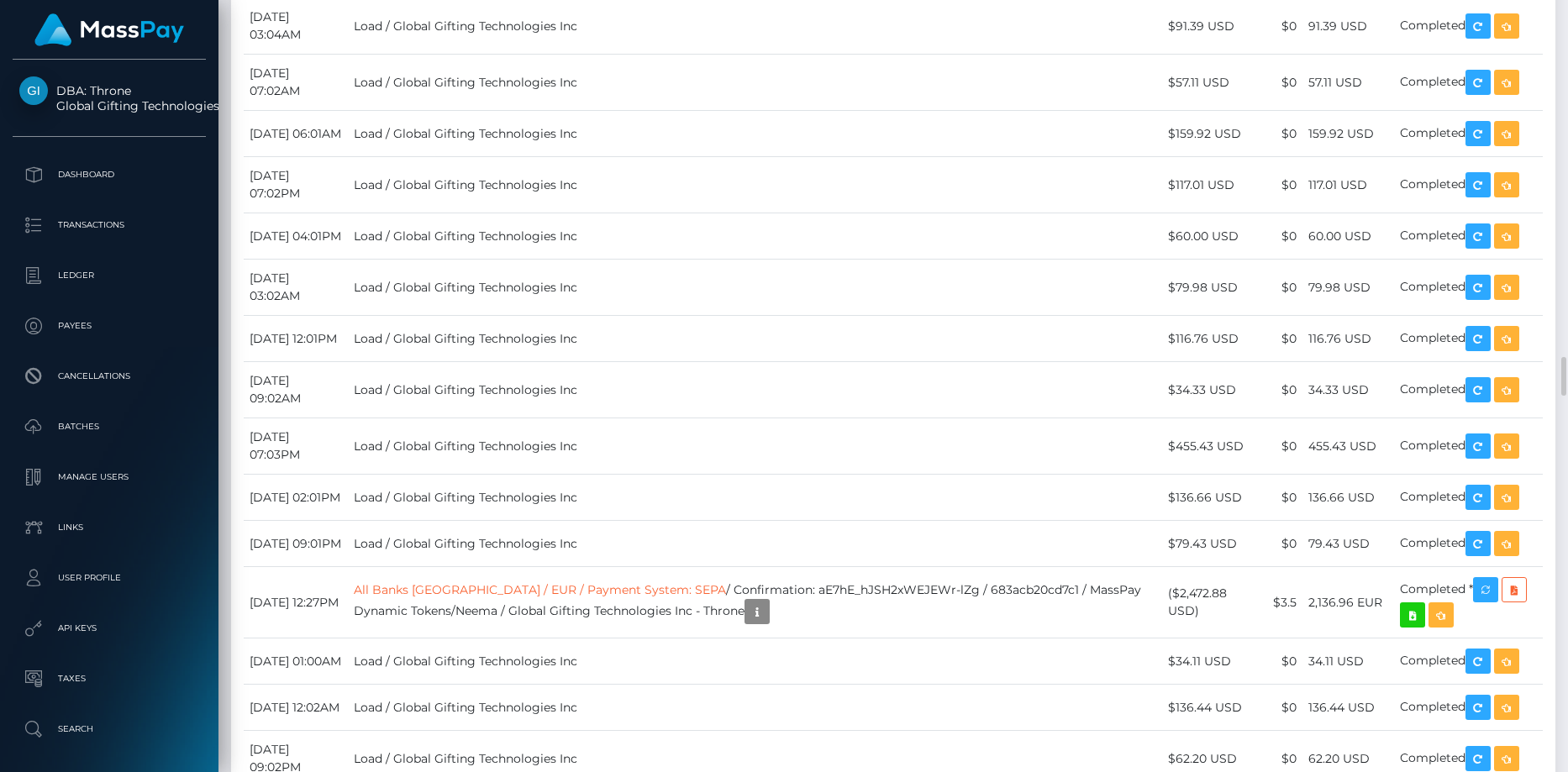
drag, startPoint x: 594, startPoint y: 446, endPoint x: 841, endPoint y: 441, distance: 247.1
copy td "RQsVrIeg6O5o98e4ri4c3c / 68a26f5680fbd"
